Goal: Task Accomplishment & Management: Use online tool/utility

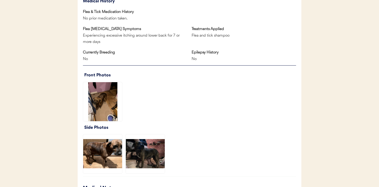
scroll to position [330, 0]
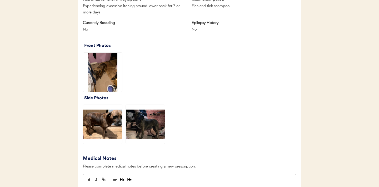
click at [103, 72] on img at bounding box center [102, 72] width 39 height 39
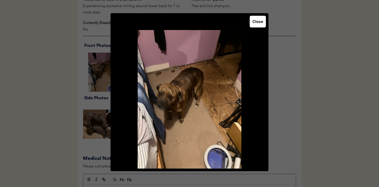
click at [260, 24] on button "Close" at bounding box center [258, 22] width 16 height 12
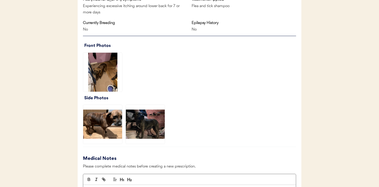
click at [102, 119] on img at bounding box center [102, 124] width 39 height 39
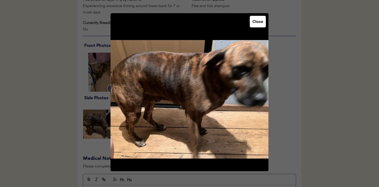
click at [262, 25] on button "Close" at bounding box center [258, 22] width 16 height 12
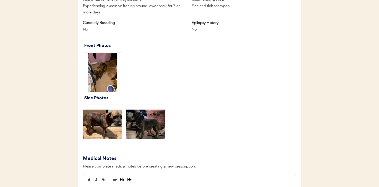
click at [151, 126] on img at bounding box center [145, 124] width 39 height 39
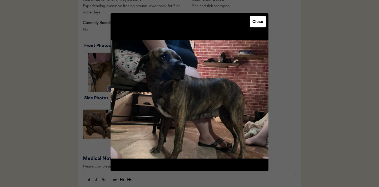
click at [265, 17] on button "Close" at bounding box center [258, 22] width 16 height 12
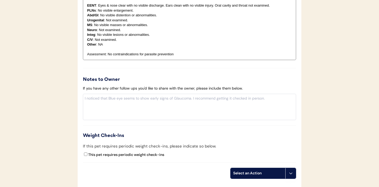
scroll to position [551, 0]
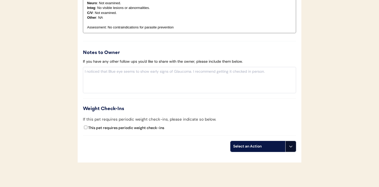
click at [291, 147] on use at bounding box center [291, 146] width 4 height 4
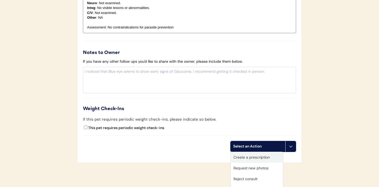
click at [239, 159] on div "Create a prescription" at bounding box center [257, 157] width 52 height 11
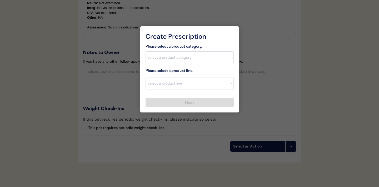
click at [182, 170] on div at bounding box center [189, 93] width 379 height 187
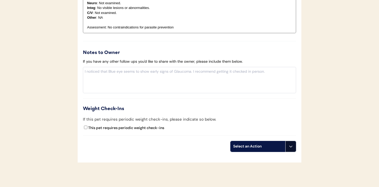
click at [292, 148] on icon at bounding box center [291, 146] width 4 height 4
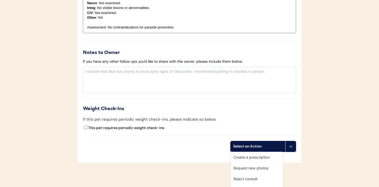
click at [253, 168] on div "Request new photos" at bounding box center [257, 168] width 52 height 11
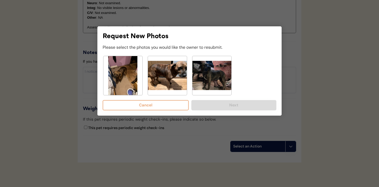
click at [135, 80] on img at bounding box center [122, 75] width 39 height 39
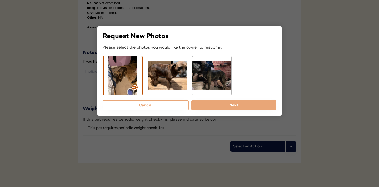
click at [153, 78] on img at bounding box center [167, 75] width 39 height 39
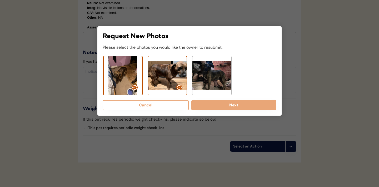
click at [204, 78] on img at bounding box center [211, 75] width 39 height 39
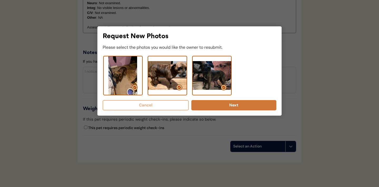
click at [220, 107] on button "Next" at bounding box center [233, 105] width 85 height 10
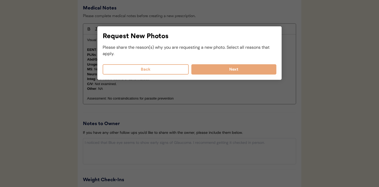
scroll to position [480, 0]
select select
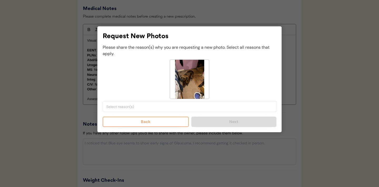
select select
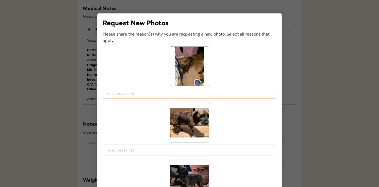
click at [141, 96] on span at bounding box center [189, 93] width 169 height 7
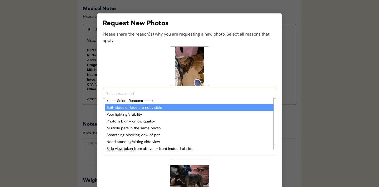
scroll to position [4, 0]
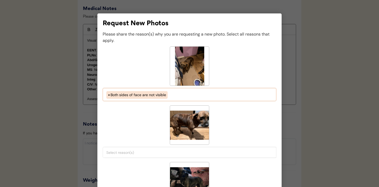
click at [176, 94] on ul "× Both sides of face are not visible" at bounding box center [189, 94] width 169 height 9
select select "both_sides_of_face_are_not_visible"
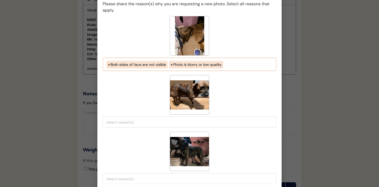
scroll to position [510, 0]
click at [153, 121] on input "search" at bounding box center [190, 121] width 169 height 5
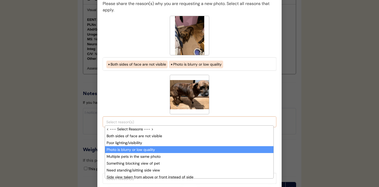
scroll to position [13, 0]
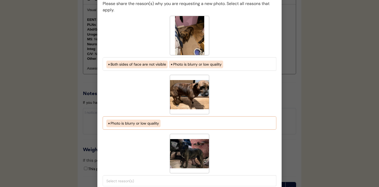
select select "photo_is_blurry"
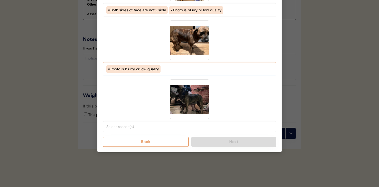
scroll to position [565, 0]
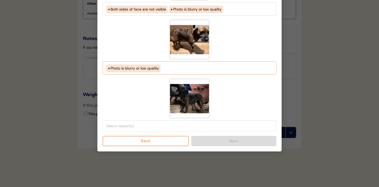
click at [142, 128] on input "search" at bounding box center [190, 125] width 169 height 5
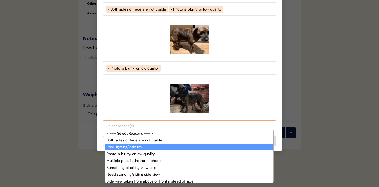
scroll to position [9, 0]
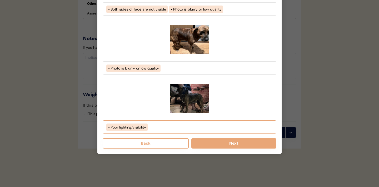
select select "porr_lighting"
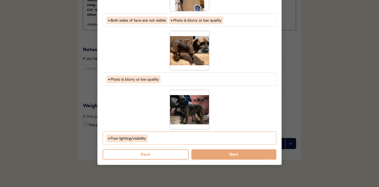
scroll to position [555, 0]
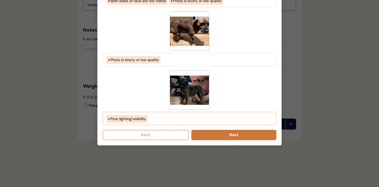
click at [228, 136] on button "Next" at bounding box center [233, 135] width 85 height 10
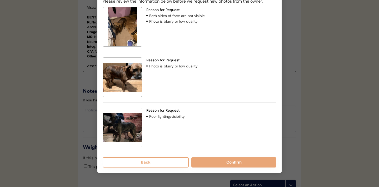
scroll to position [516, 0]
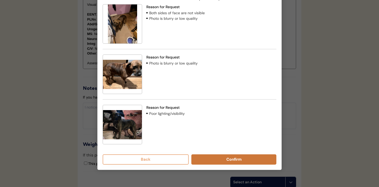
click at [220, 157] on button "Confirm" at bounding box center [233, 159] width 85 height 10
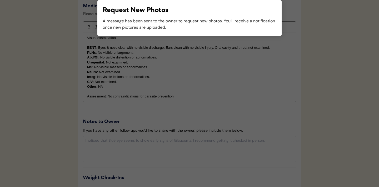
scroll to position [504, 0]
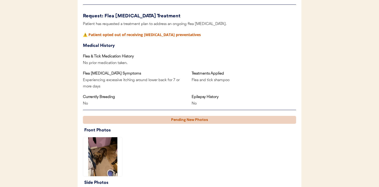
scroll to position [256, 0]
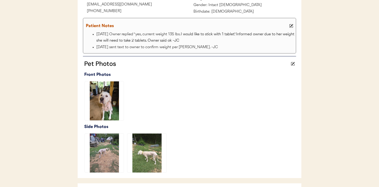
scroll to position [91, 0]
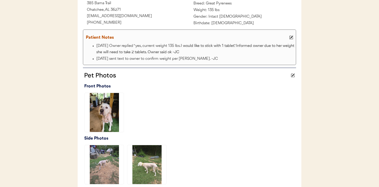
click at [106, 112] on img at bounding box center [104, 112] width 39 height 39
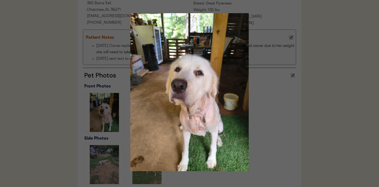
click at [281, 137] on div at bounding box center [189, 93] width 379 height 187
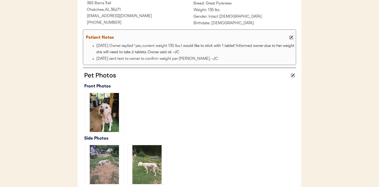
click at [109, 166] on img at bounding box center [104, 164] width 39 height 39
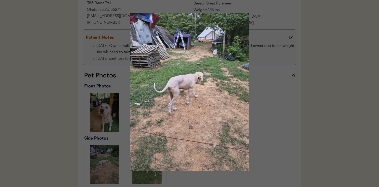
click at [263, 125] on img at bounding box center [190, 92] width 158 height 158
click at [318, 137] on div at bounding box center [189, 93] width 379 height 187
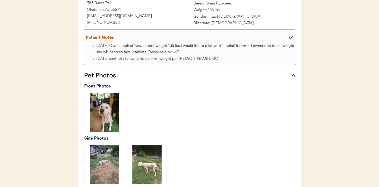
click at [153, 161] on img at bounding box center [146, 164] width 39 height 39
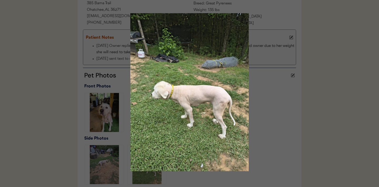
click at [290, 131] on div at bounding box center [189, 93] width 379 height 187
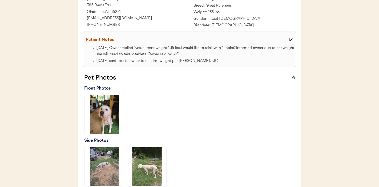
scroll to position [200, 0]
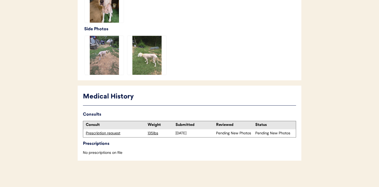
click at [108, 134] on div "Prescription request" at bounding box center [115, 133] width 59 height 5
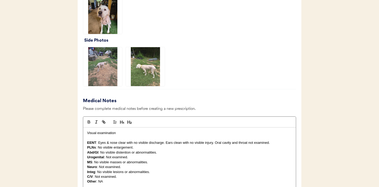
scroll to position [353, 0]
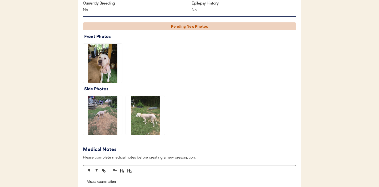
click at [105, 121] on img at bounding box center [102, 115] width 39 height 39
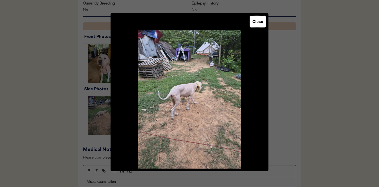
click at [253, 23] on button "Close" at bounding box center [258, 22] width 16 height 12
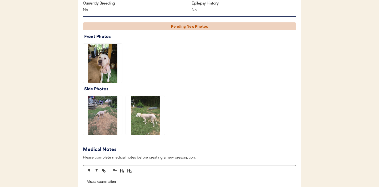
click at [149, 117] on img at bounding box center [145, 115] width 39 height 39
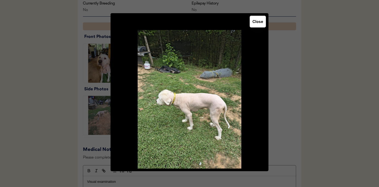
click at [254, 26] on button "Close" at bounding box center [258, 22] width 16 height 12
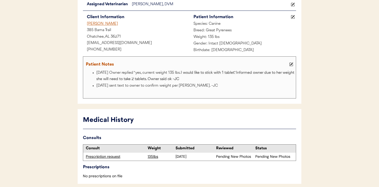
scroll to position [94, 0]
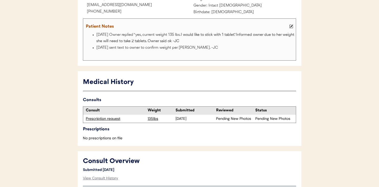
click at [108, 119] on div "Prescription request" at bounding box center [115, 118] width 59 height 5
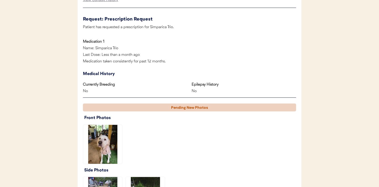
scroll to position [261, 0]
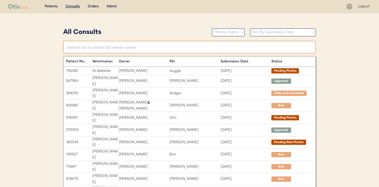
click at [151, 49] on input "text" at bounding box center [189, 47] width 253 height 13
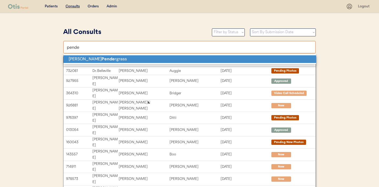
click at [102, 61] on strong "Pende" at bounding box center [108, 59] width 13 height 6
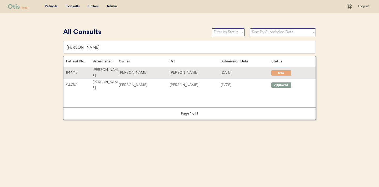
type input "[PERSON_NAME]"
click at [127, 72] on div "[PERSON_NAME]" at bounding box center [144, 73] width 51 height 6
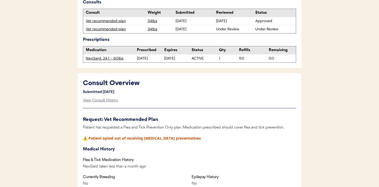
scroll to position [152, 0]
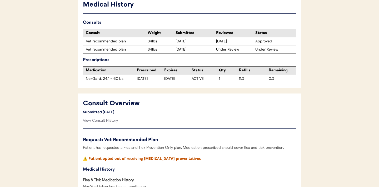
click at [104, 42] on div "Vet recommended plan" at bounding box center [115, 41] width 59 height 5
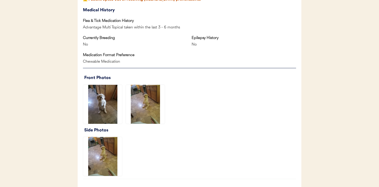
scroll to position [323, 0]
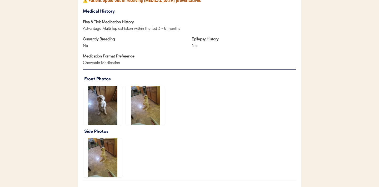
click at [101, 104] on img at bounding box center [102, 105] width 39 height 39
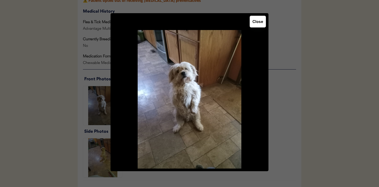
click at [256, 22] on button "Close" at bounding box center [258, 22] width 16 height 12
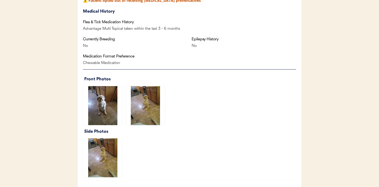
click at [151, 103] on img at bounding box center [145, 105] width 39 height 39
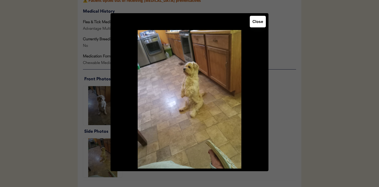
click at [257, 19] on button "Close" at bounding box center [258, 22] width 16 height 12
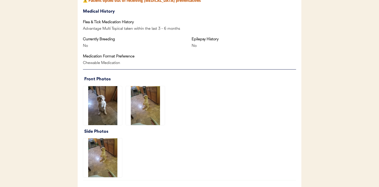
click at [103, 158] on img at bounding box center [102, 157] width 39 height 39
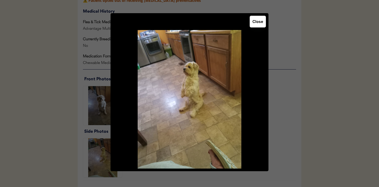
click at [259, 23] on button "Close" at bounding box center [258, 22] width 16 height 12
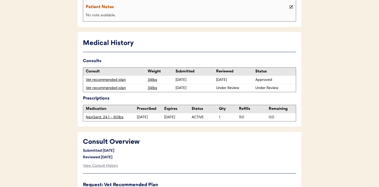
scroll to position [121, 0]
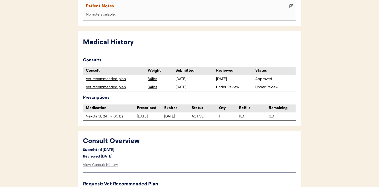
click at [112, 88] on div "Vet recommended plan" at bounding box center [115, 86] width 59 height 5
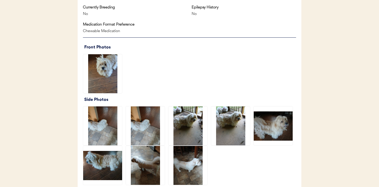
scroll to position [342, 0]
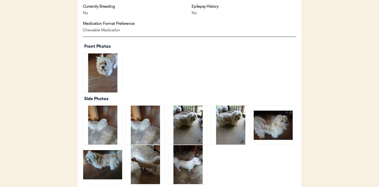
click at [105, 81] on img at bounding box center [102, 72] width 39 height 39
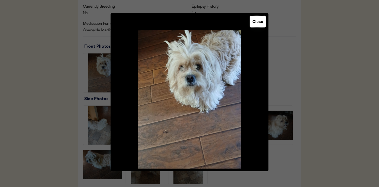
click at [257, 19] on button "Close" at bounding box center [258, 22] width 16 height 12
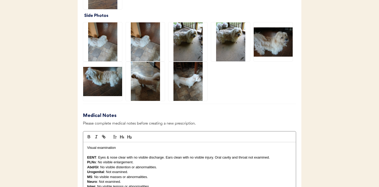
scroll to position [426, 0]
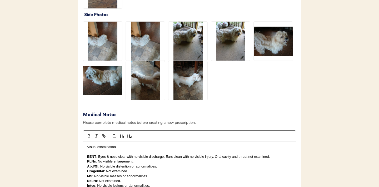
click at [97, 45] on img at bounding box center [102, 41] width 39 height 39
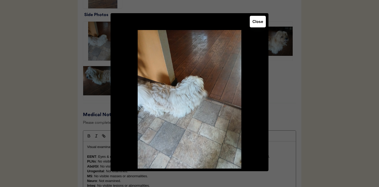
click at [254, 26] on button "Close" at bounding box center [258, 22] width 16 height 12
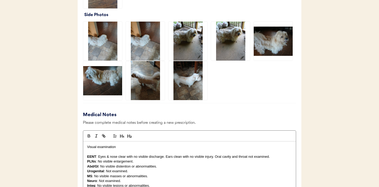
click at [181, 44] on img at bounding box center [187, 41] width 39 height 39
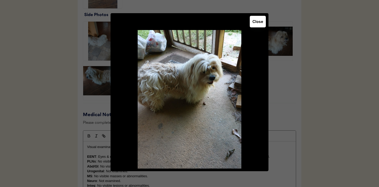
click at [260, 25] on button "Close" at bounding box center [258, 22] width 16 height 12
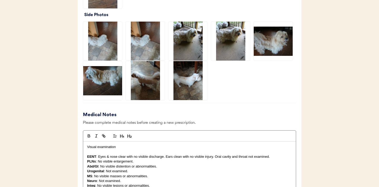
click at [283, 40] on img at bounding box center [273, 41] width 39 height 39
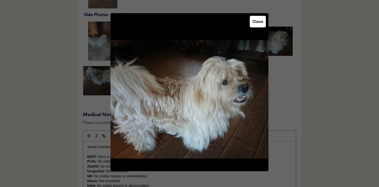
click at [257, 25] on button "Close" at bounding box center [258, 22] width 16 height 12
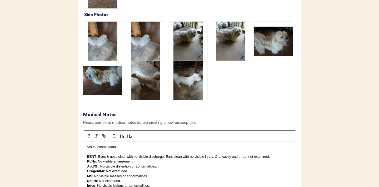
click at [105, 72] on img at bounding box center [102, 80] width 39 height 39
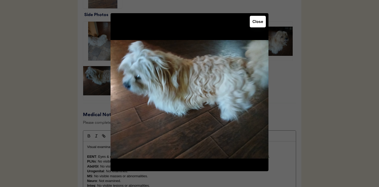
click at [263, 17] on button "Close" at bounding box center [258, 22] width 16 height 12
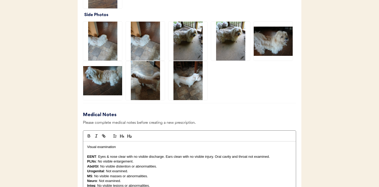
click at [147, 87] on img at bounding box center [145, 80] width 39 height 39
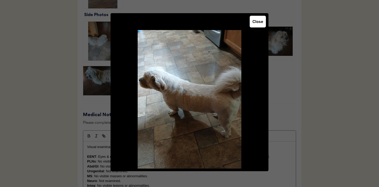
click at [258, 24] on button "Close" at bounding box center [258, 22] width 16 height 12
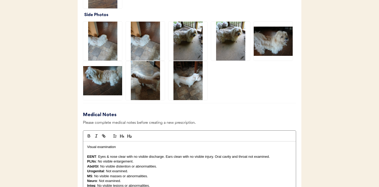
click at [193, 86] on img at bounding box center [187, 80] width 39 height 39
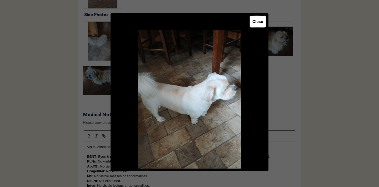
click at [259, 23] on button "Close" at bounding box center [258, 22] width 16 height 12
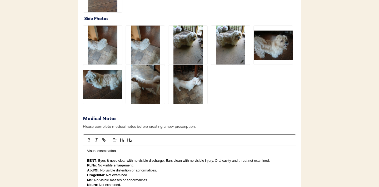
scroll to position [421, 0]
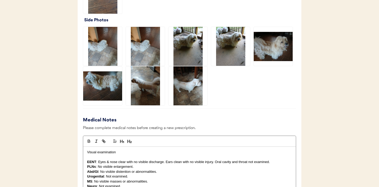
click at [202, 100] on img at bounding box center [187, 85] width 39 height 39
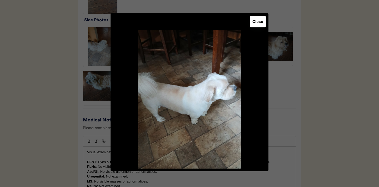
click at [256, 26] on button "Close" at bounding box center [258, 22] width 16 height 12
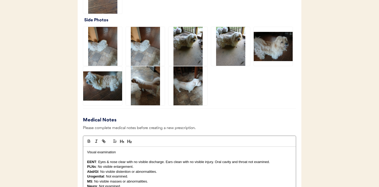
click at [274, 51] on img at bounding box center [273, 46] width 39 height 39
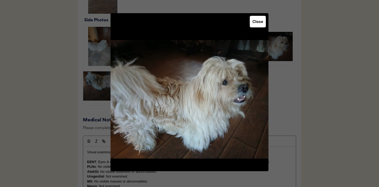
click at [259, 25] on button "Close" at bounding box center [258, 22] width 16 height 12
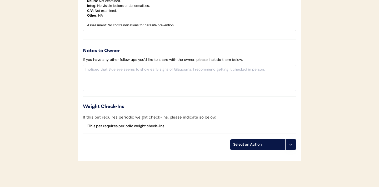
scroll to position [609, 0]
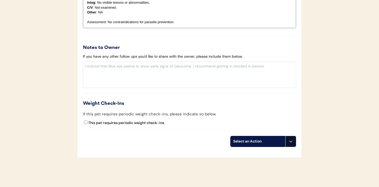
click at [289, 145] on button at bounding box center [290, 141] width 11 height 11
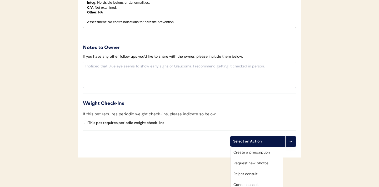
click at [255, 151] on div "Create a prescription" at bounding box center [257, 152] width 52 height 11
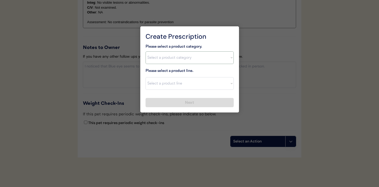
click at [229, 59] on select "Select a product category Allergies Antibiotics Anxiety Combo Parasite Preventi…" at bounding box center [190, 57] width 88 height 13
select select ""flea___tick""
click at [228, 85] on select "Select a product line" at bounding box center [190, 83] width 88 height 13
click at [229, 58] on select "Select a product category Allergies Antibiotics Anxiety Combo Parasite Preventi…" at bounding box center [190, 57] width 88 height 13
click at [228, 84] on select "Select a product line Advantix II Bravecto 1 Month Bravecto 1 Month (3 Month) B…" at bounding box center [190, 83] width 88 height 13
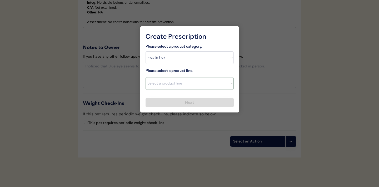
select select ""NexGard""
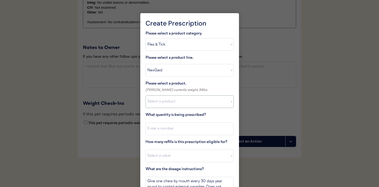
click at [205, 101] on select "Select a product NexGard, 4 - 10lbs NexGard, 10.1 - 24lbs NexGard, 24.1 - 60lbs…" at bounding box center [190, 101] width 88 height 13
select select ""1348695171700984260__LOOKUP__1670802168528x104437410217383500""
click at [183, 131] on input "input" at bounding box center [190, 128] width 88 height 13
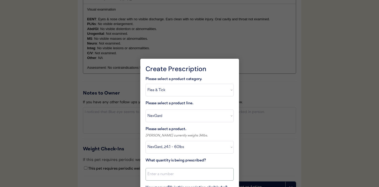
scroll to position [641, 0]
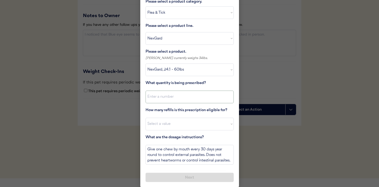
click at [168, 97] on input "input" at bounding box center [190, 97] width 88 height 13
type input "1"
click at [168, 128] on select "Select a value 0 1 2 3 4 5 6 7 8 9 10 11" at bounding box center [190, 124] width 88 height 13
select select "11"
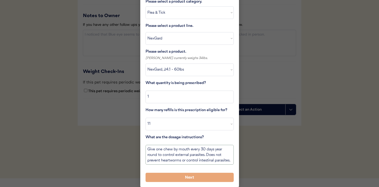
scroll to position [1, 0]
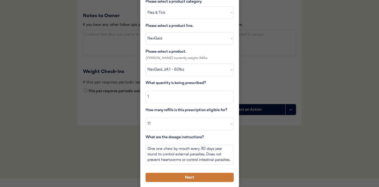
click at [182, 176] on button "Next" at bounding box center [190, 177] width 88 height 9
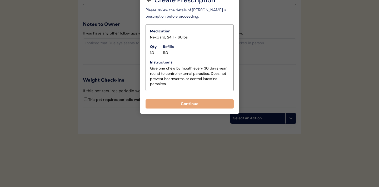
scroll to position [633, 0]
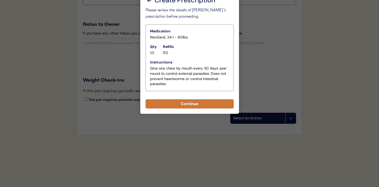
click at [190, 106] on button "Continue" at bounding box center [190, 103] width 88 height 9
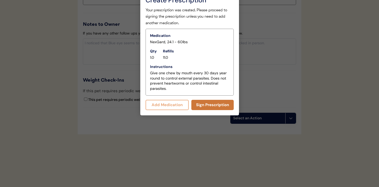
click at [205, 106] on button "Sign Prescription" at bounding box center [212, 105] width 42 height 10
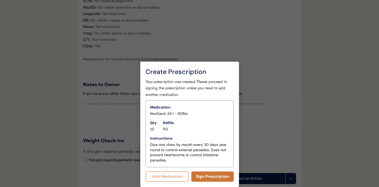
scroll to position [628, 0]
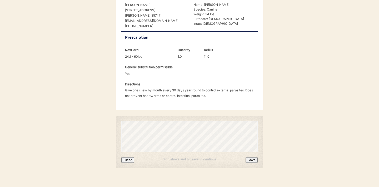
scroll to position [134, 0]
click at [130, 156] on button "Clear" at bounding box center [127, 159] width 13 height 6
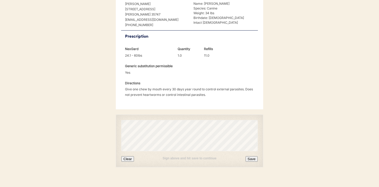
scroll to position [135, 0]
click at [253, 155] on button "Save" at bounding box center [252, 158] width 12 height 6
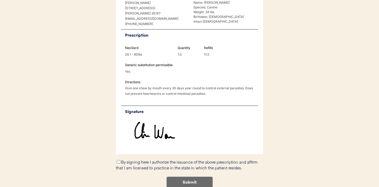
click at [118, 160] on input "By signing here I authorize the issuance of the above prescription and affirm t…" at bounding box center [118, 161] width 3 height 3
checkbox input "true"
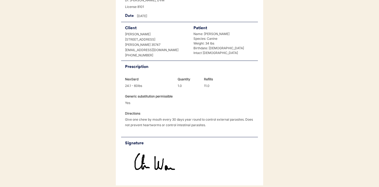
scroll to position [158, 0]
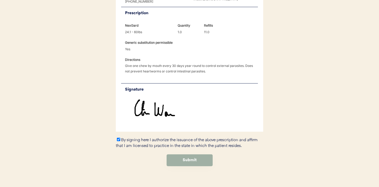
click at [192, 154] on button "Submit" at bounding box center [190, 160] width 46 height 12
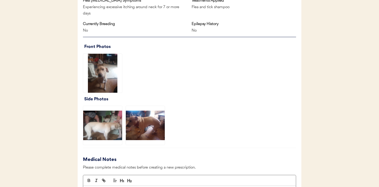
scroll to position [359, 0]
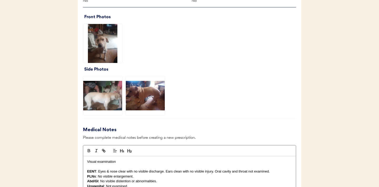
click at [106, 47] on img at bounding box center [102, 43] width 39 height 39
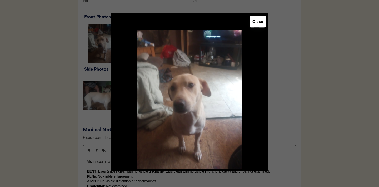
click at [254, 25] on button "Close" at bounding box center [258, 22] width 16 height 12
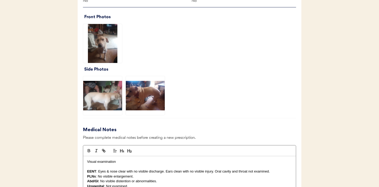
click at [108, 95] on img at bounding box center [102, 95] width 39 height 39
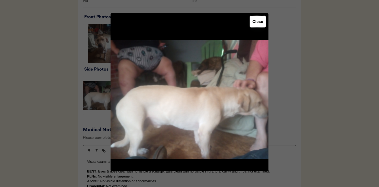
click at [256, 24] on button "Close" at bounding box center [258, 22] width 16 height 12
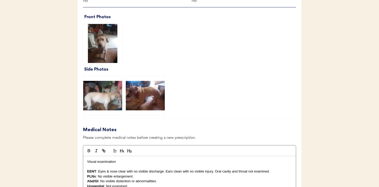
click at [148, 93] on img at bounding box center [145, 95] width 39 height 39
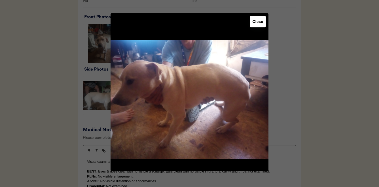
click at [254, 19] on button "Close" at bounding box center [258, 22] width 16 height 12
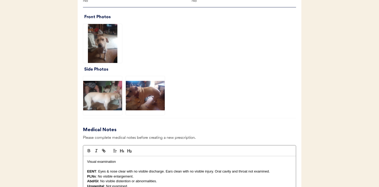
click at [105, 95] on img at bounding box center [102, 95] width 39 height 39
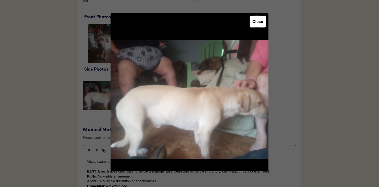
click at [256, 23] on button "Close" at bounding box center [258, 22] width 16 height 12
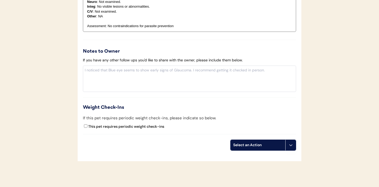
scroll to position [580, 0]
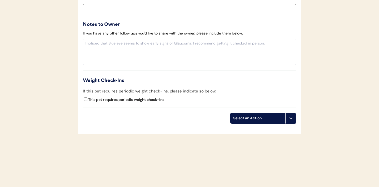
click at [292, 119] on icon at bounding box center [291, 118] width 4 height 4
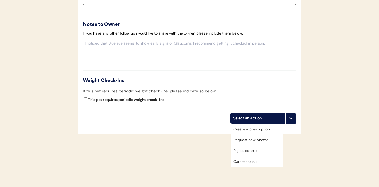
click at [246, 139] on div "Request new photos" at bounding box center [257, 140] width 52 height 11
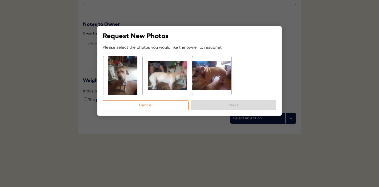
click at [127, 73] on img at bounding box center [122, 75] width 39 height 39
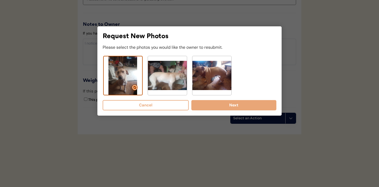
click at [165, 77] on img at bounding box center [167, 75] width 39 height 39
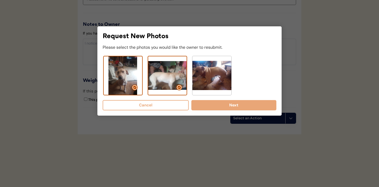
click at [218, 77] on img at bounding box center [211, 75] width 39 height 39
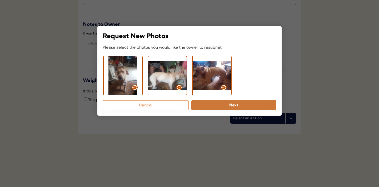
click at [220, 105] on button "Next" at bounding box center [233, 105] width 85 height 10
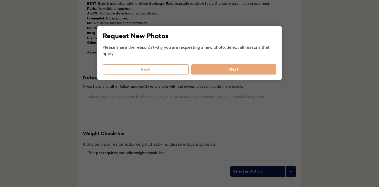
scroll to position [508, 0]
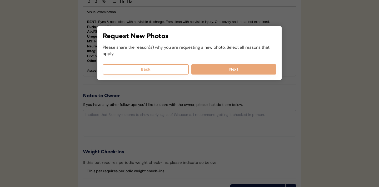
select select
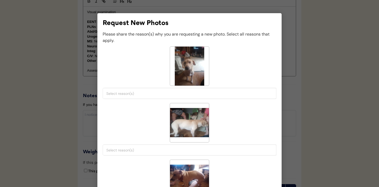
click at [145, 92] on input "search" at bounding box center [190, 93] width 169 height 5
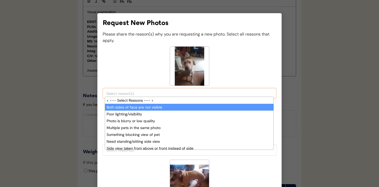
scroll to position [4, 0]
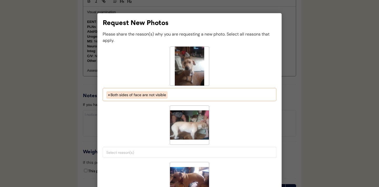
click at [173, 91] on ul "× Both sides of face are not visible" at bounding box center [189, 94] width 169 height 9
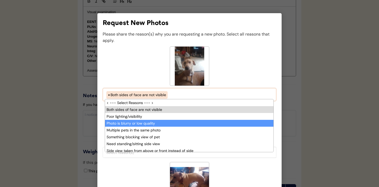
scroll to position [13, 0]
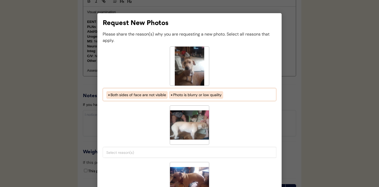
select select "both_sides_of_face_are_not_visible"
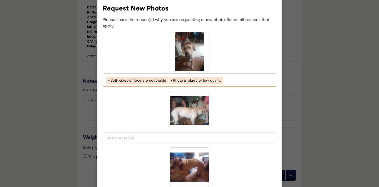
scroll to position [523, 0]
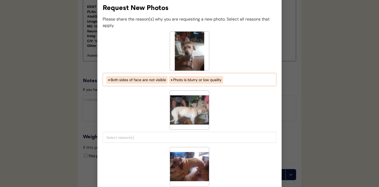
click at [142, 138] on input "search" at bounding box center [190, 137] width 169 height 5
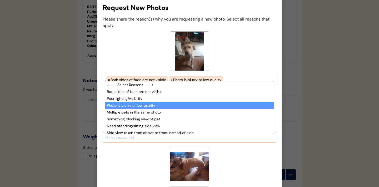
scroll to position [13, 0]
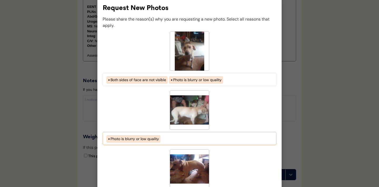
select select "photo_is_blurry"
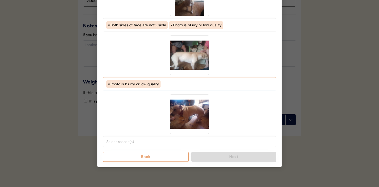
scroll to position [580, 0]
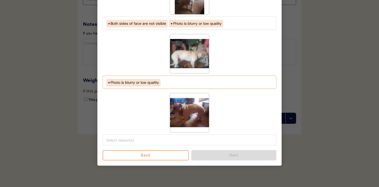
click at [142, 143] on span at bounding box center [189, 139] width 169 height 7
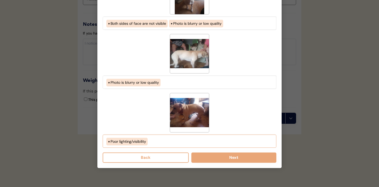
scroll to position [9, 0]
click at [164, 142] on ul "× Poor lighting/visibility" at bounding box center [189, 140] width 169 height 9
select select "porr_lighting"
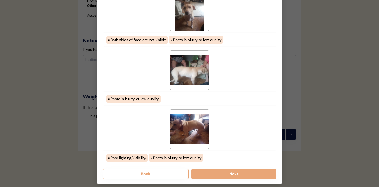
scroll to position [559, 0]
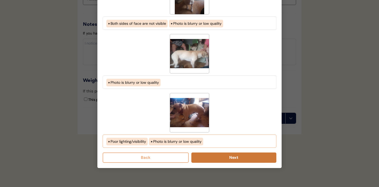
click at [232, 157] on button "Next" at bounding box center [233, 157] width 85 height 10
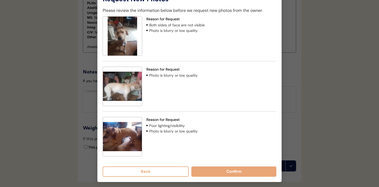
scroll to position [521, 0]
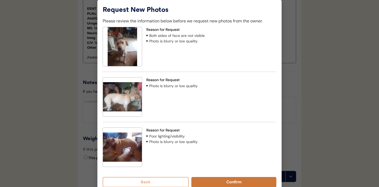
click at [225, 182] on button "Confirm" at bounding box center [233, 182] width 85 height 10
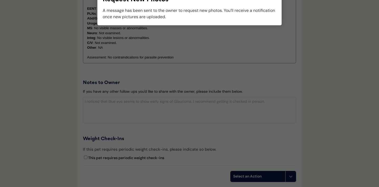
scroll to position [523, 0]
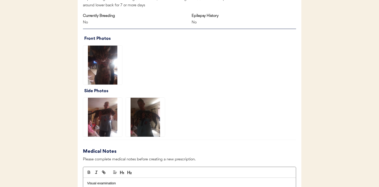
scroll to position [350, 0]
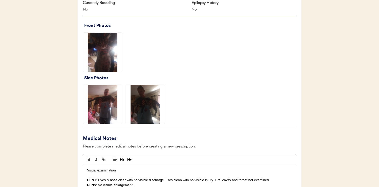
click at [103, 55] on img at bounding box center [102, 52] width 39 height 39
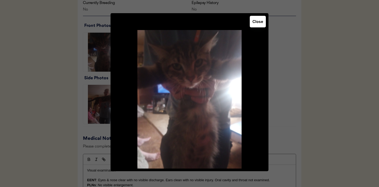
click at [258, 24] on button "Close" at bounding box center [258, 22] width 16 height 12
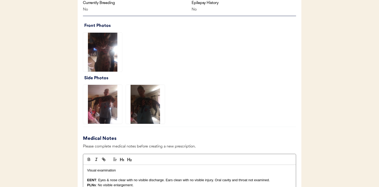
click at [106, 109] on img at bounding box center [102, 104] width 39 height 39
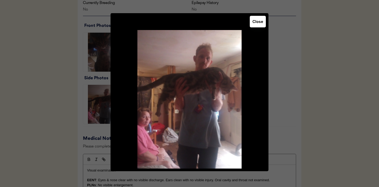
click at [255, 24] on button "Close" at bounding box center [258, 22] width 16 height 12
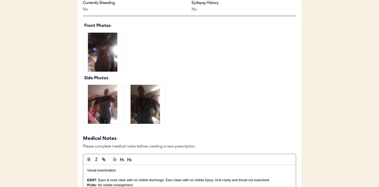
click at [144, 110] on img at bounding box center [145, 104] width 39 height 39
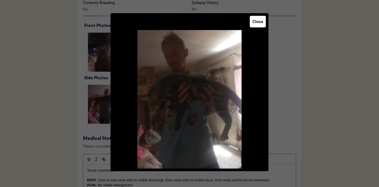
click at [256, 25] on button "Close" at bounding box center [258, 22] width 16 height 12
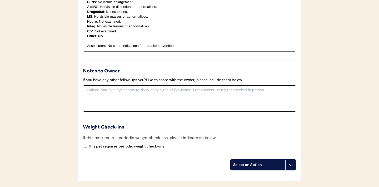
scroll to position [536, 0]
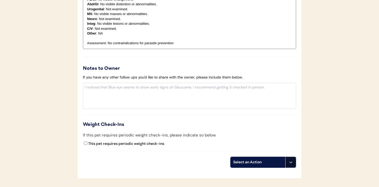
click at [294, 165] on button at bounding box center [290, 162] width 11 height 11
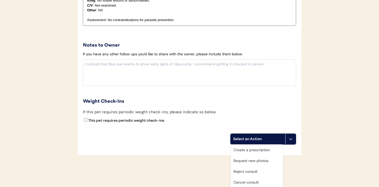
scroll to position [562, 0]
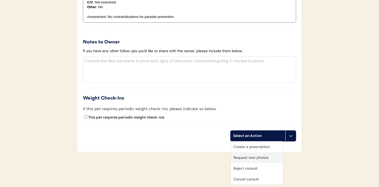
click at [256, 158] on div "Request new photos" at bounding box center [257, 157] width 52 height 11
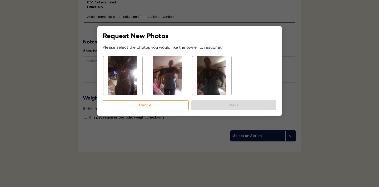
click at [123, 68] on img at bounding box center [122, 75] width 39 height 39
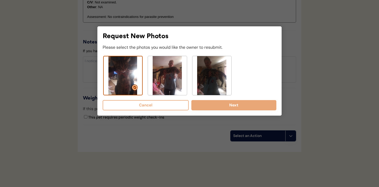
click at [164, 72] on img at bounding box center [167, 75] width 39 height 39
click at [207, 72] on img at bounding box center [211, 75] width 39 height 39
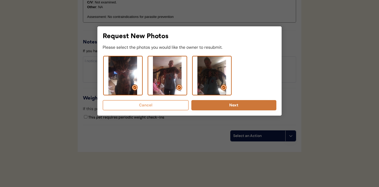
click at [216, 105] on button "Next" at bounding box center [233, 105] width 85 height 10
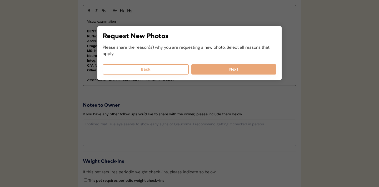
scroll to position [490, 0]
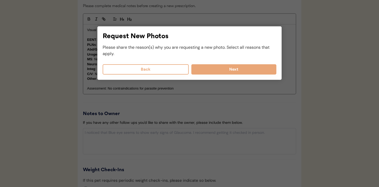
select select
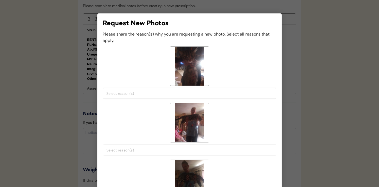
click at [159, 91] on input "search" at bounding box center [190, 93] width 169 height 5
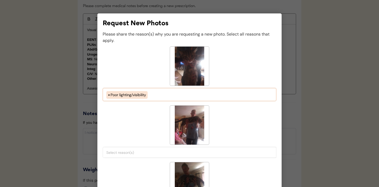
scroll to position [9, 0]
select select "porr_lighting"
click at [135, 152] on input "search" at bounding box center [190, 152] width 169 height 5
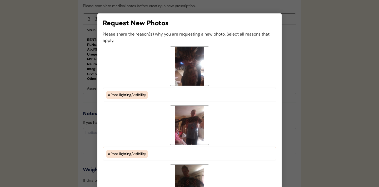
click at [161, 153] on ul "× Poor lighting/visibility" at bounding box center [189, 153] width 169 height 9
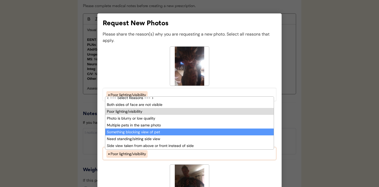
scroll to position [22, 0]
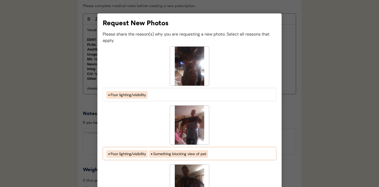
select select "porr_lighting"
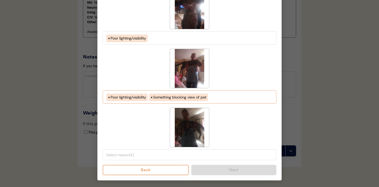
scroll to position [549, 0]
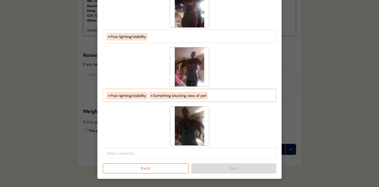
click at [166, 155] on input "search" at bounding box center [190, 153] width 169 height 5
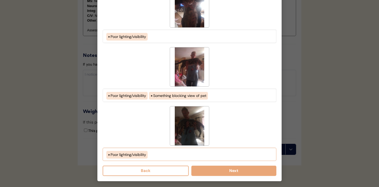
scroll to position [9, 0]
click at [173, 155] on ul "× Poor lighting/visibility" at bounding box center [189, 154] width 169 height 9
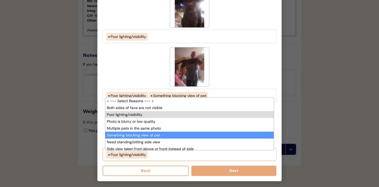
scroll to position [22, 0]
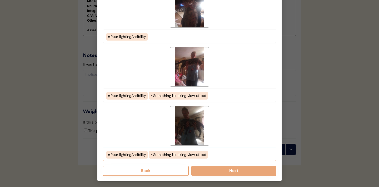
select select "porr_lighting"
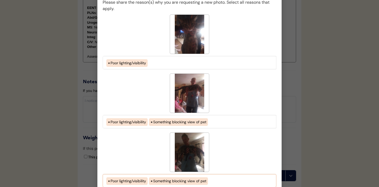
scroll to position [524, 0]
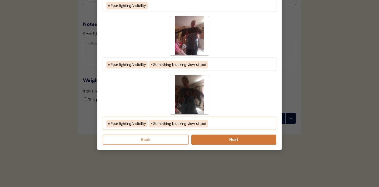
click at [232, 138] on button "Next" at bounding box center [233, 140] width 85 height 10
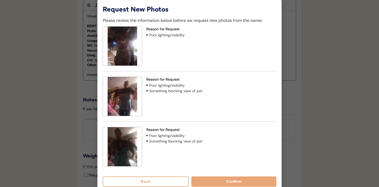
scroll to position [504, 0]
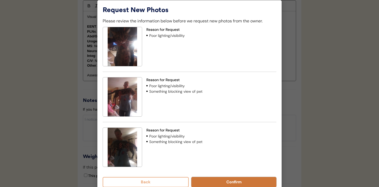
click at [220, 179] on button "Confirm" at bounding box center [233, 182] width 85 height 10
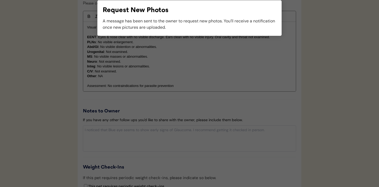
scroll to position [514, 0]
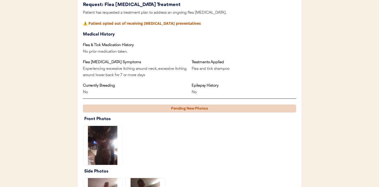
scroll to position [72, 0]
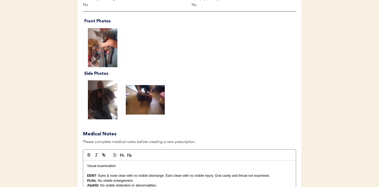
scroll to position [354, 0]
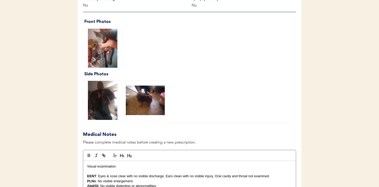
click at [103, 49] on img at bounding box center [102, 48] width 39 height 39
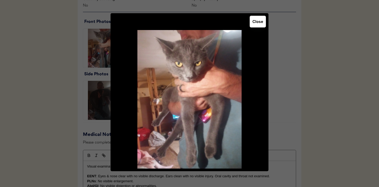
click at [257, 21] on button "Close" at bounding box center [258, 22] width 16 height 12
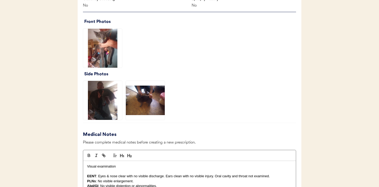
click at [102, 99] on img at bounding box center [102, 100] width 39 height 39
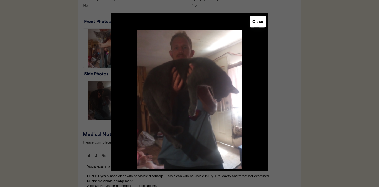
click at [260, 23] on button "Close" at bounding box center [258, 22] width 16 height 12
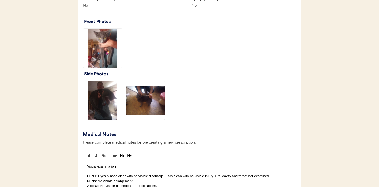
click at [154, 102] on img at bounding box center [145, 100] width 39 height 39
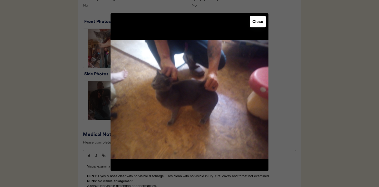
click at [258, 23] on button "Close" at bounding box center [258, 22] width 16 height 12
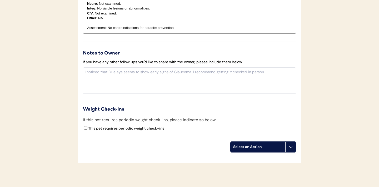
scroll to position [580, 0]
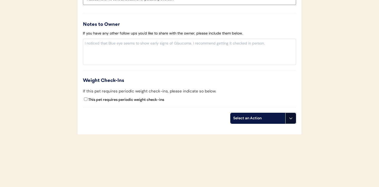
click at [290, 121] on button at bounding box center [290, 118] width 11 height 11
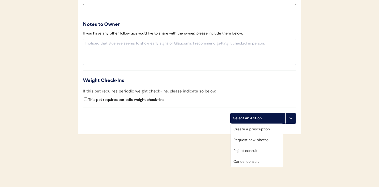
click at [253, 142] on div "Request new photos" at bounding box center [257, 140] width 52 height 11
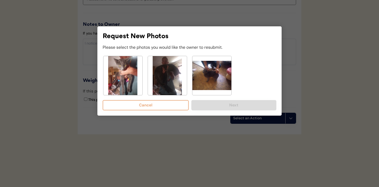
click at [170, 81] on img at bounding box center [167, 75] width 39 height 39
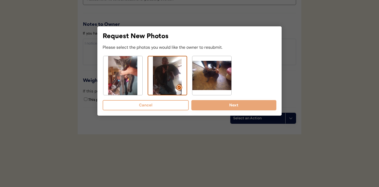
click at [207, 77] on img at bounding box center [211, 75] width 39 height 39
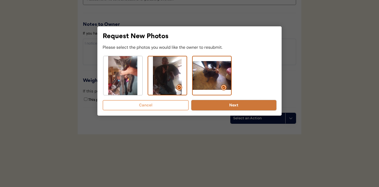
click at [212, 105] on button "Next" at bounding box center [233, 105] width 85 height 10
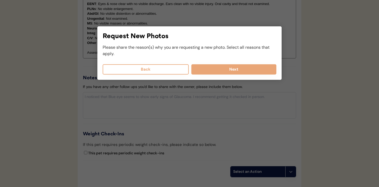
scroll to position [508, 0]
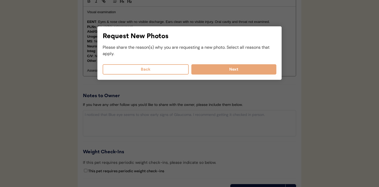
select select
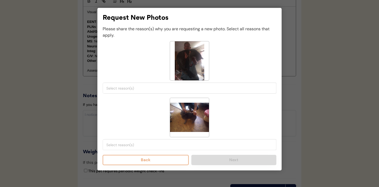
click at [154, 91] on span at bounding box center [189, 87] width 169 height 7
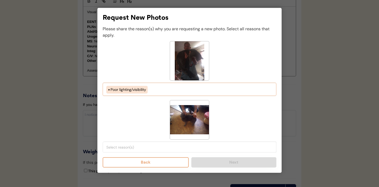
scroll to position [9, 0]
click at [147, 149] on input "search" at bounding box center [190, 147] width 169 height 5
click at [164, 88] on ul "× Poor lighting/visibility" at bounding box center [189, 88] width 169 height 9
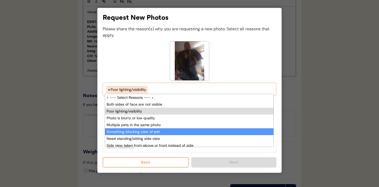
scroll to position [22, 0]
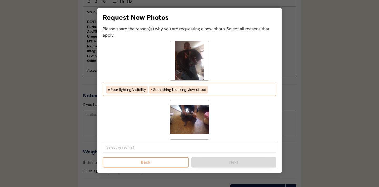
select select "porr_lighting"
click at [155, 149] on input "search" at bounding box center [190, 147] width 169 height 5
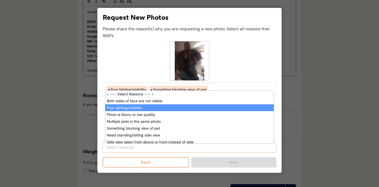
scroll to position [9, 0]
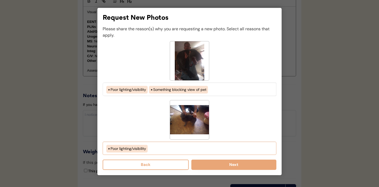
click at [159, 148] on ul "× Poor lighting/visibility" at bounding box center [189, 147] width 169 height 9
select select "porr_lighting"
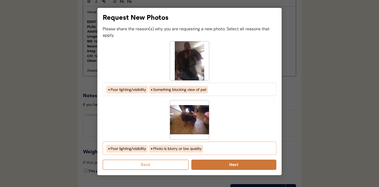
click at [225, 166] on button "Next" at bounding box center [233, 165] width 85 height 10
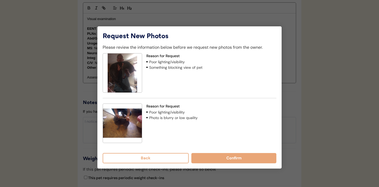
scroll to position [496, 0]
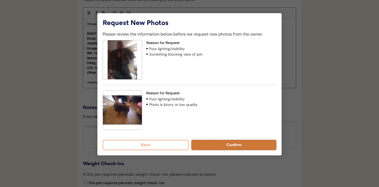
click at [222, 145] on button "Confirm" at bounding box center [233, 145] width 85 height 10
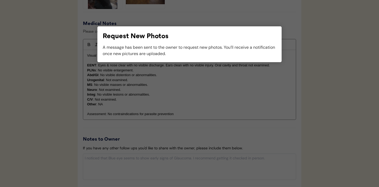
scroll to position [475, 0]
